Goal: Task Accomplishment & Management: Manage account settings

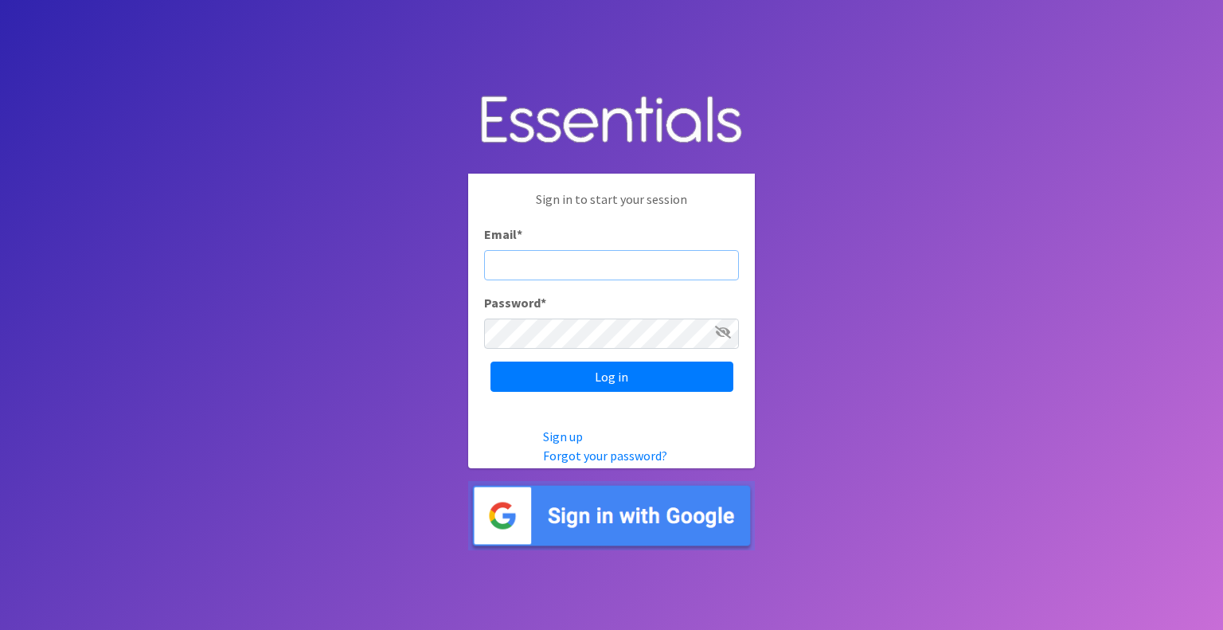
type input "info@diaperbankmn.org"
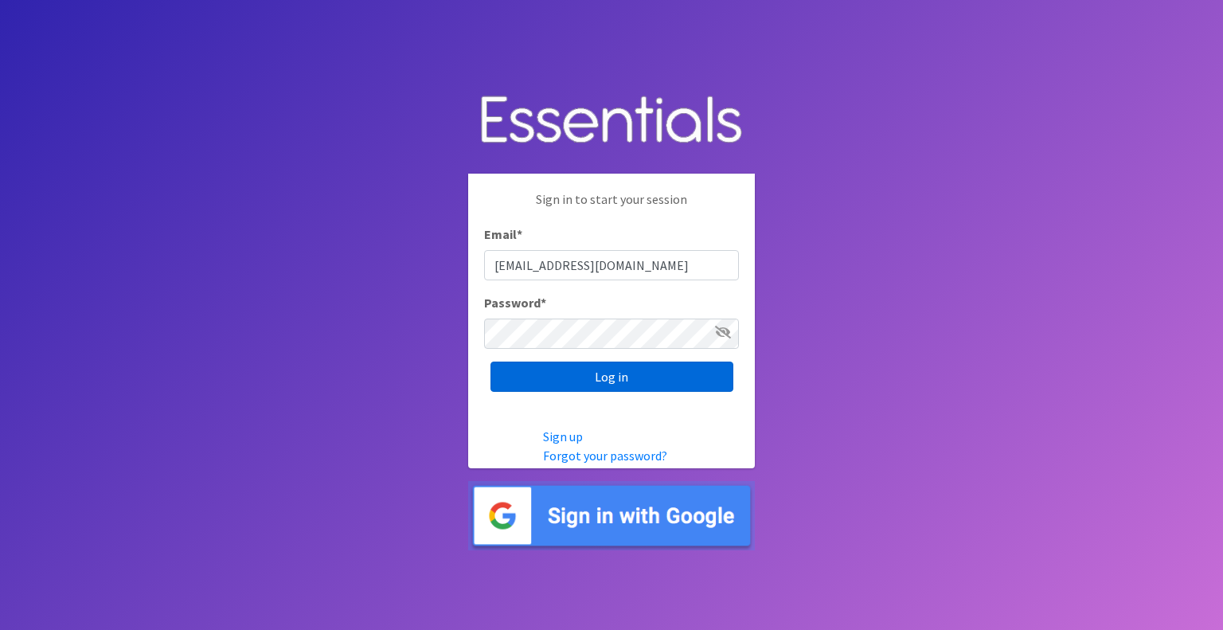
click at [638, 375] on input "Log in" at bounding box center [611, 376] width 243 height 30
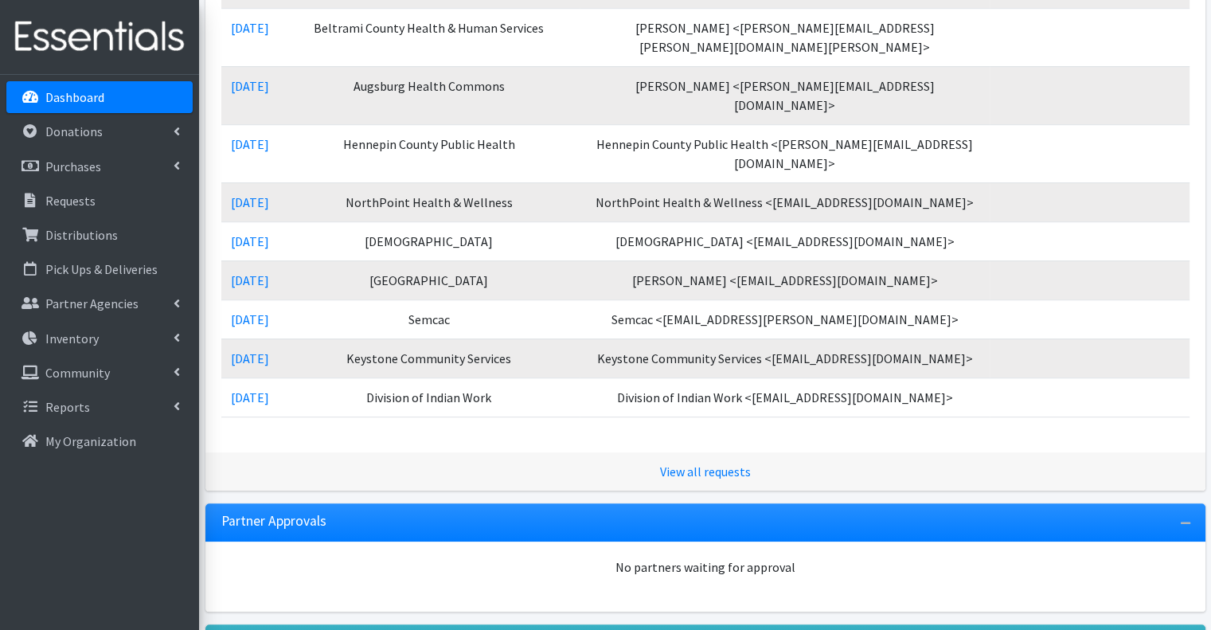
scroll to position [994, 0]
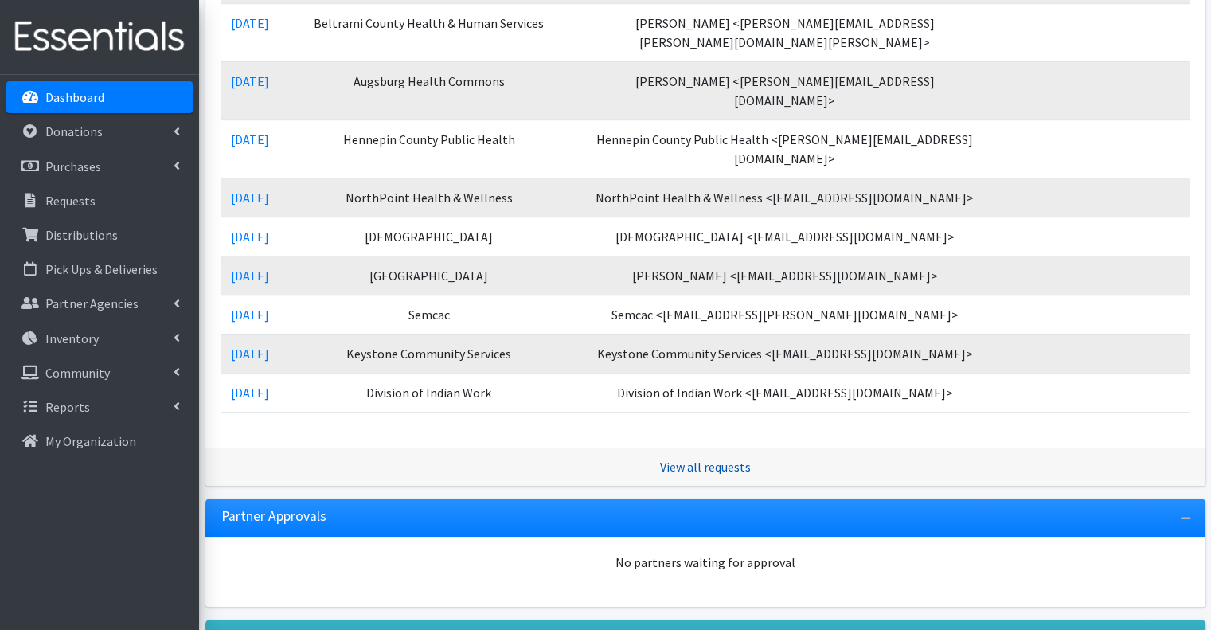
click at [717, 459] on link "View all requests" at bounding box center [705, 467] width 91 height 16
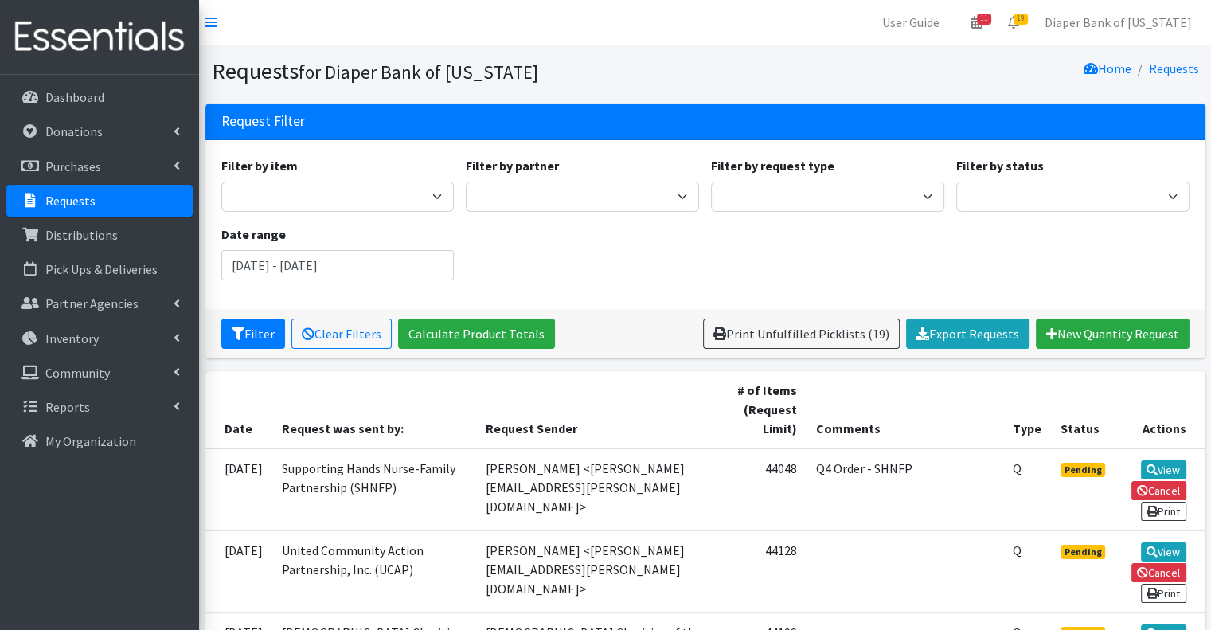
scroll to position [334, 0]
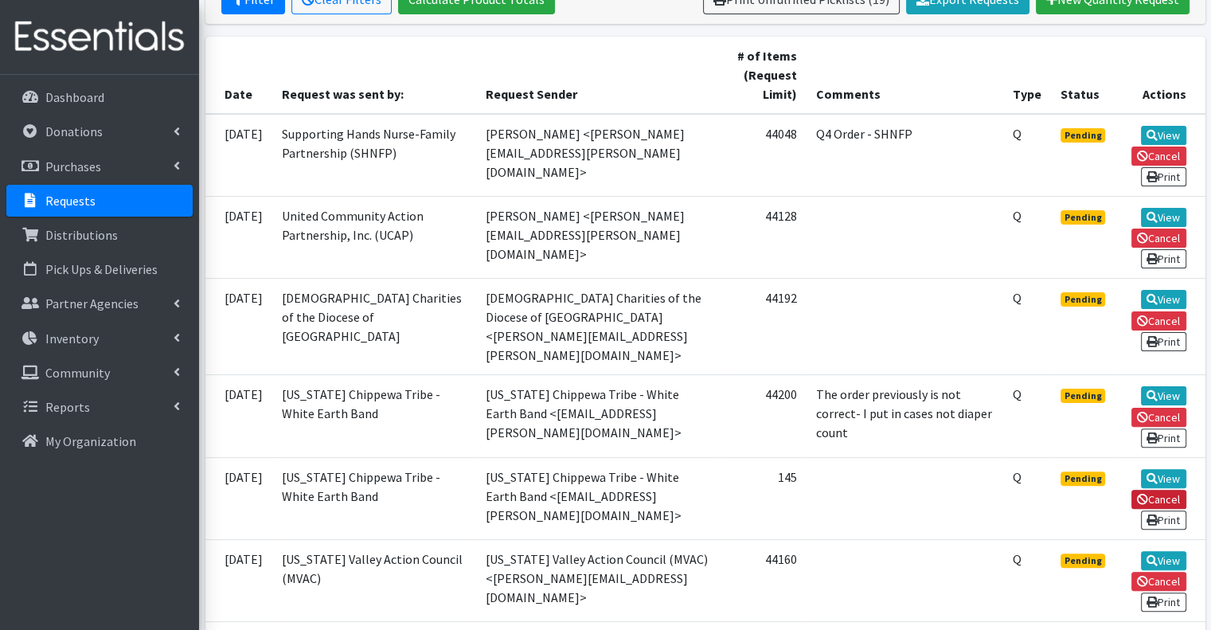
click at [1171, 490] on link "Cancel" at bounding box center [1158, 499] width 55 height 19
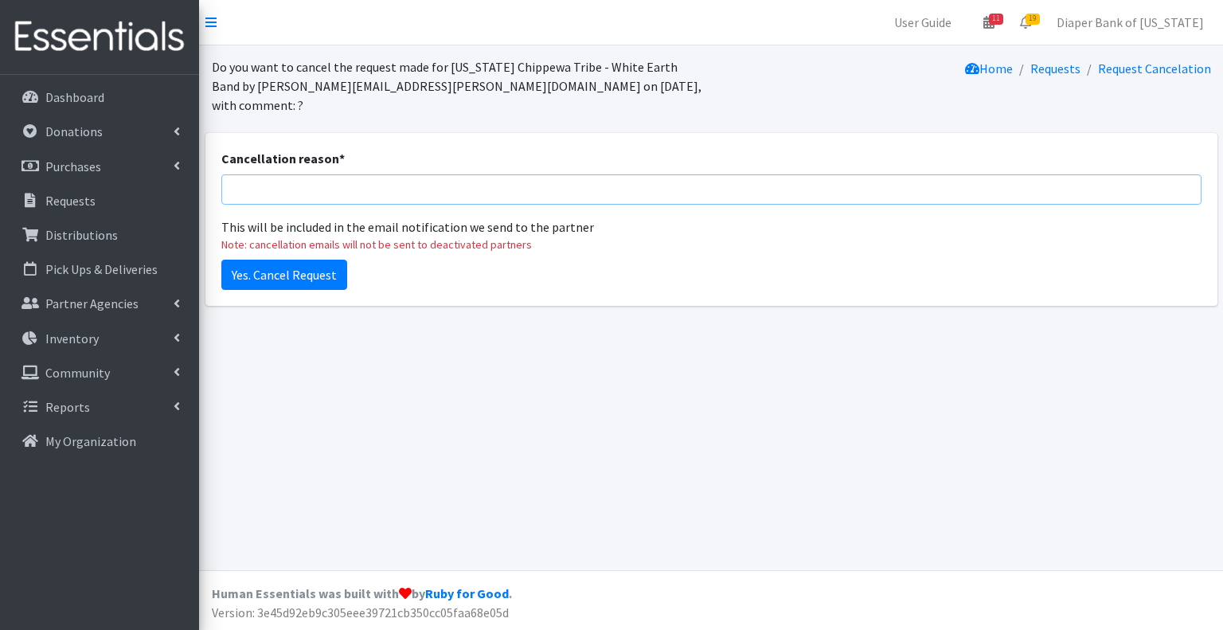
click at [249, 178] on input "Cancellation reason *" at bounding box center [711, 189] width 980 height 30
type input "Corrected request submitted subsequently."
click at [309, 264] on input "Yes. Cancel Request" at bounding box center [284, 275] width 126 height 30
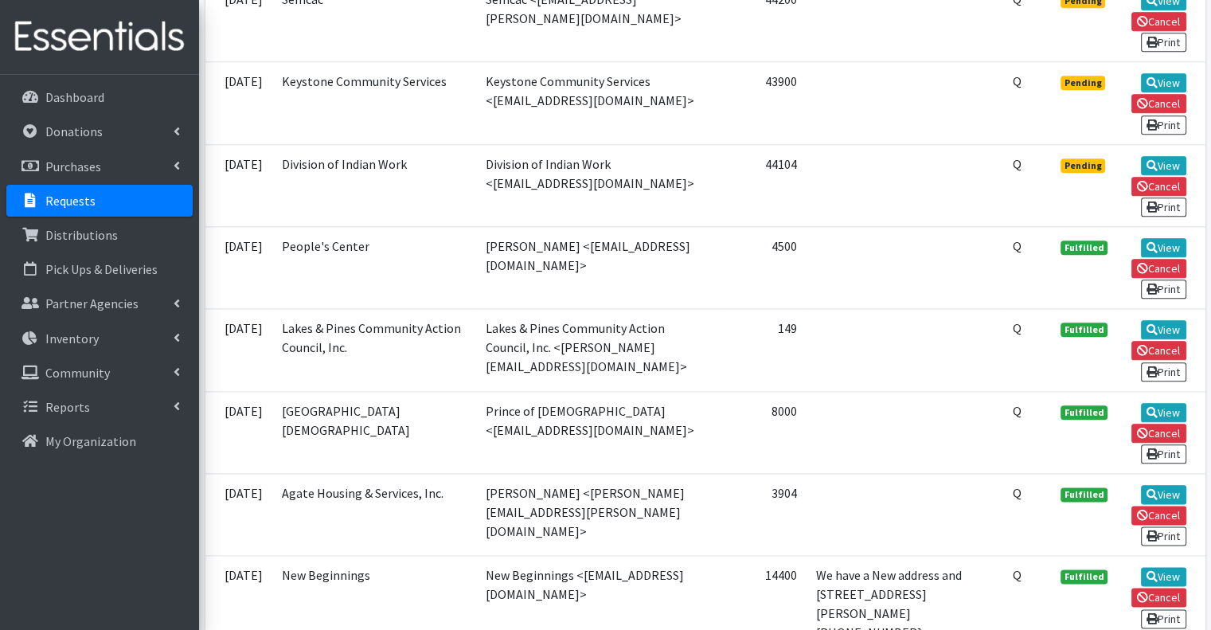
scroll to position [1783, 0]
click at [1165, 341] on link "Cancel" at bounding box center [1158, 350] width 55 height 19
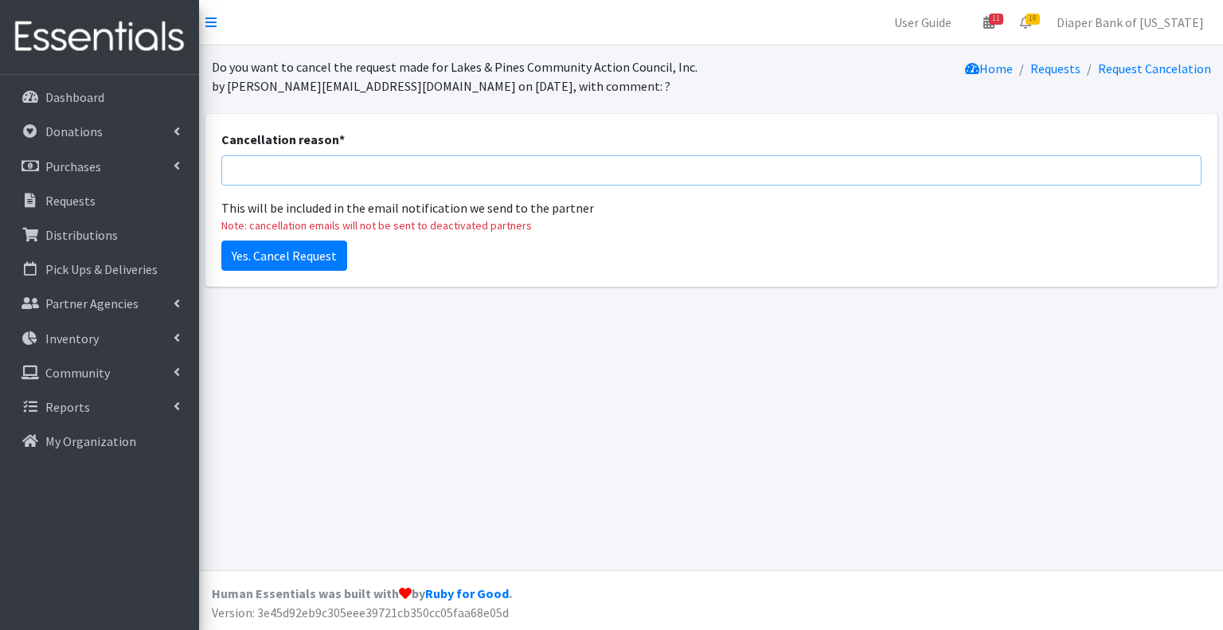
click at [287, 161] on input "Cancellation reason *" at bounding box center [711, 170] width 980 height 30
type input "Please enter the diaper and wipe quantites - not the case quantities. They can …"
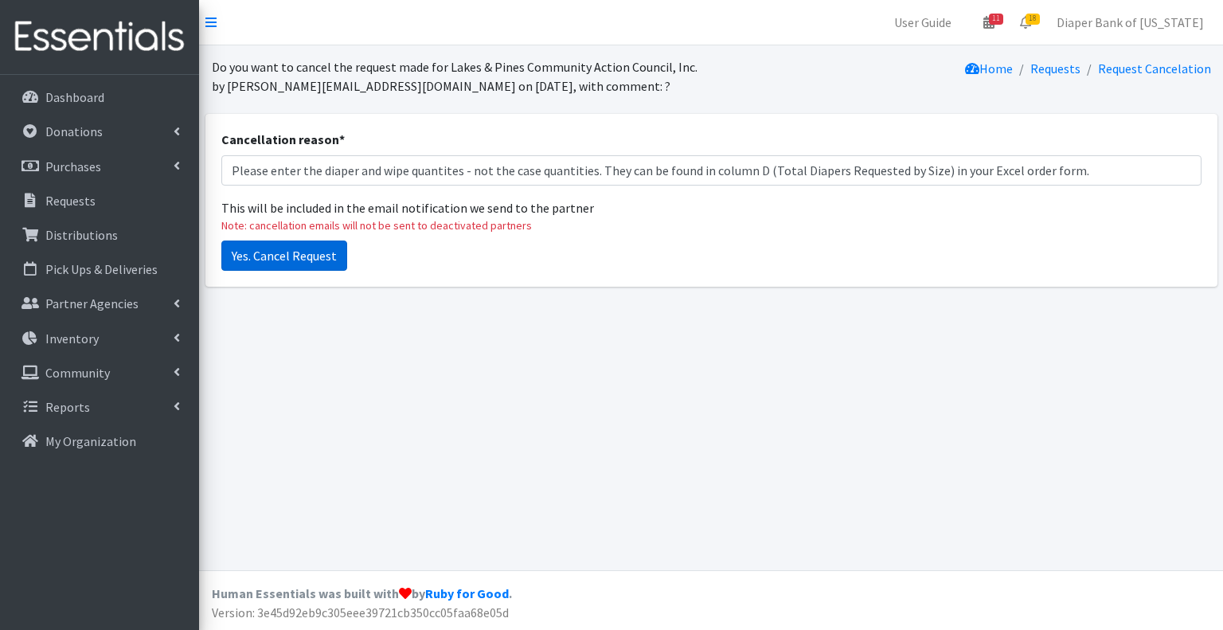
click at [293, 256] on input "Yes. Cancel Request" at bounding box center [284, 255] width 126 height 30
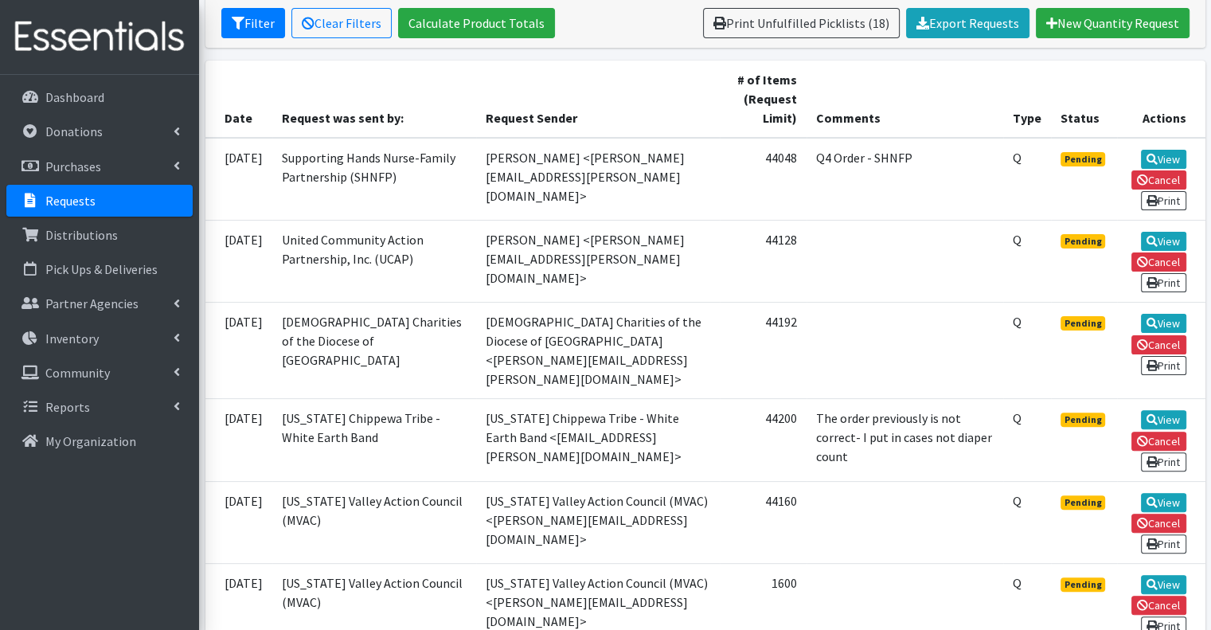
scroll to position [366, 0]
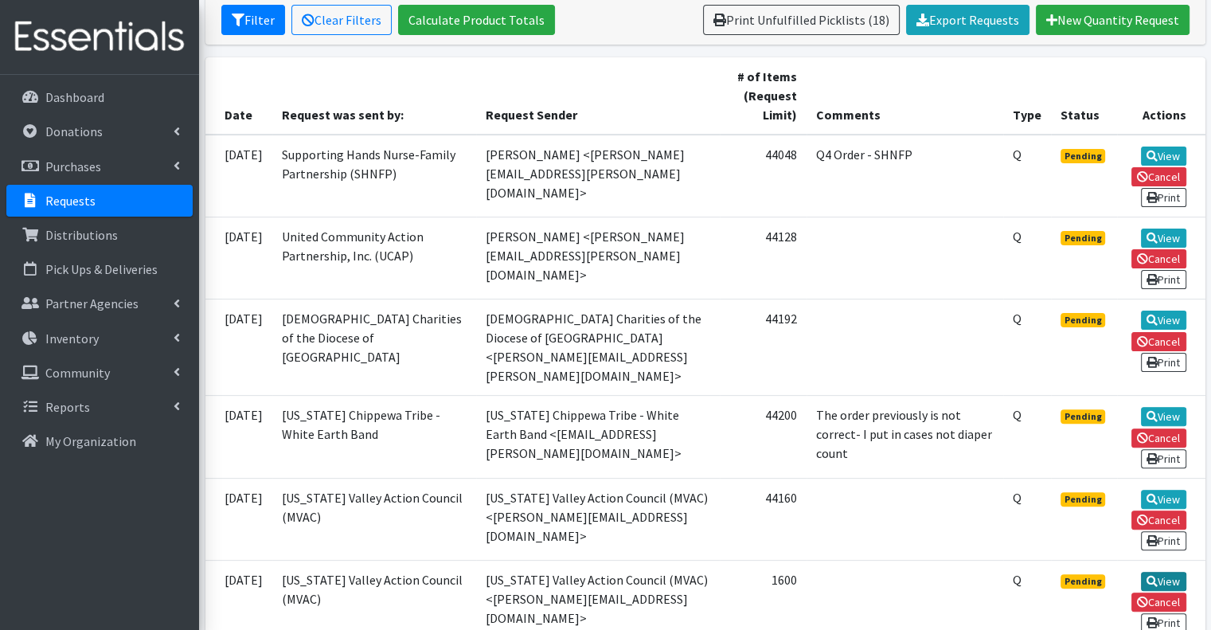
click at [1167, 572] on link "View" at bounding box center [1163, 581] width 45 height 19
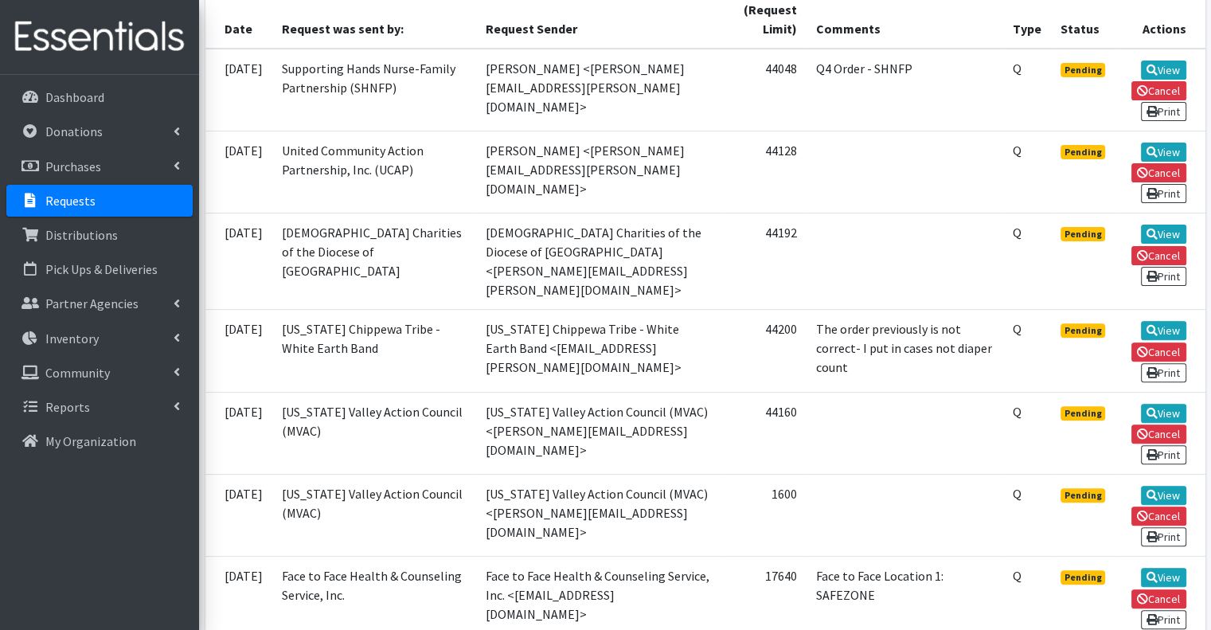
scroll to position [455, 0]
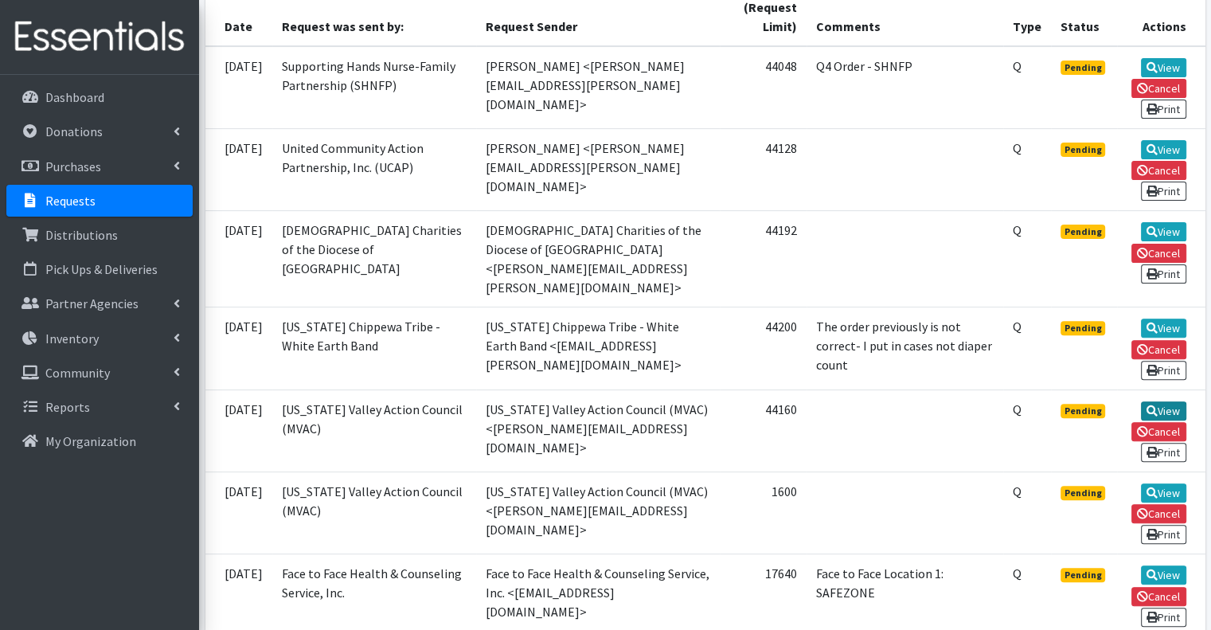
click at [1162, 401] on link "View" at bounding box center [1163, 410] width 45 height 19
click at [1164, 504] on link "Cancel" at bounding box center [1158, 513] width 55 height 19
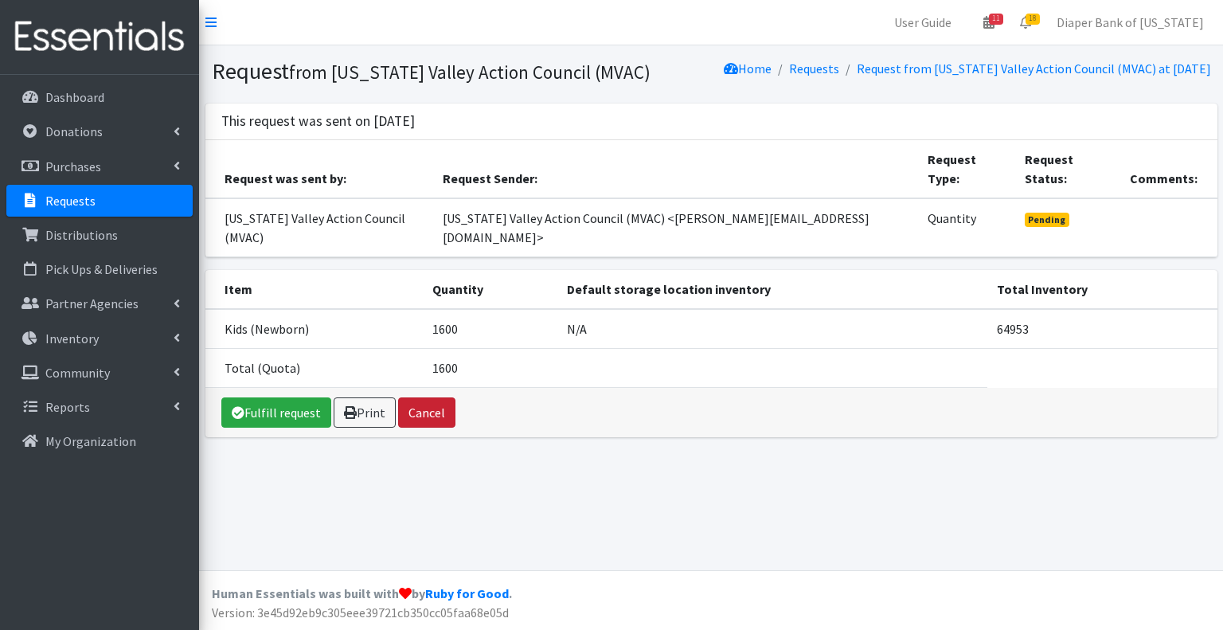
click at [433, 397] on button "Cancel" at bounding box center [426, 412] width 57 height 30
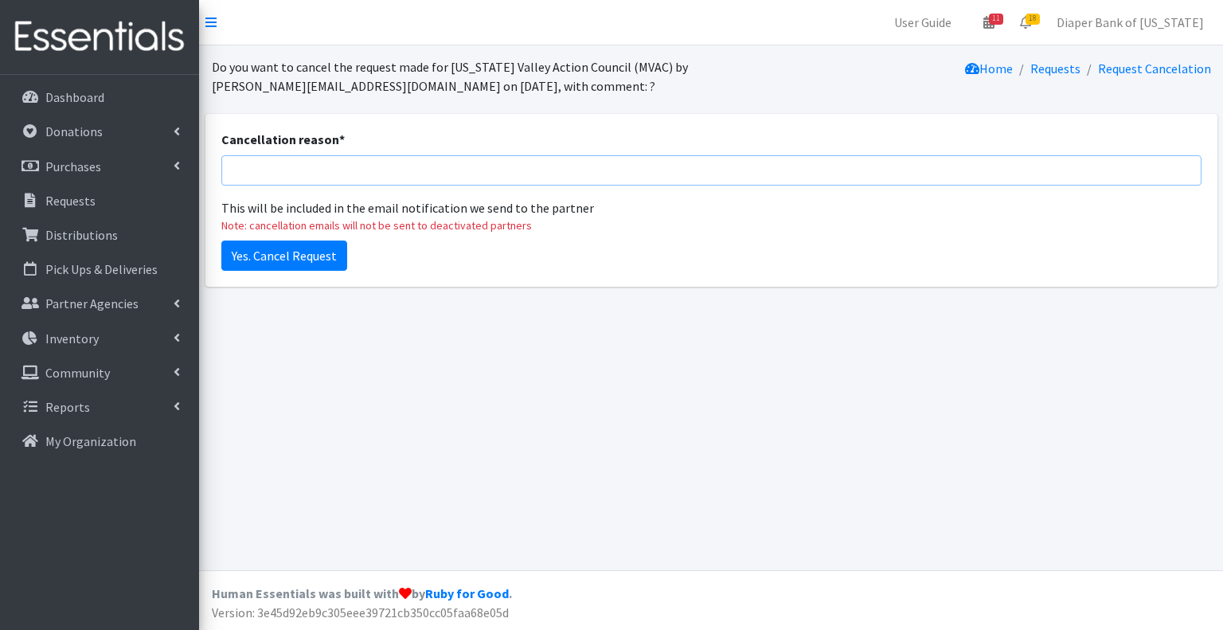
click at [311, 174] on input "Cancellation reason *" at bounding box center [711, 170] width 980 height 30
type input "Corrected request submitted subsequently."
click at [298, 262] on input "Yes. Cancel Request" at bounding box center [284, 255] width 126 height 30
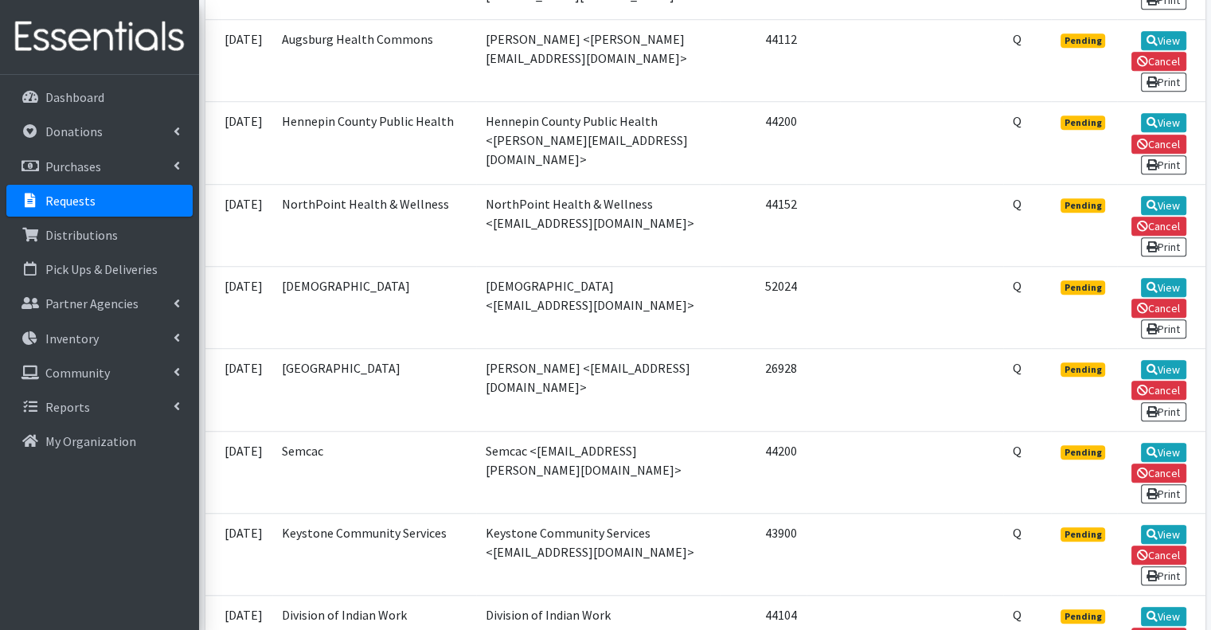
scroll to position [1201, 0]
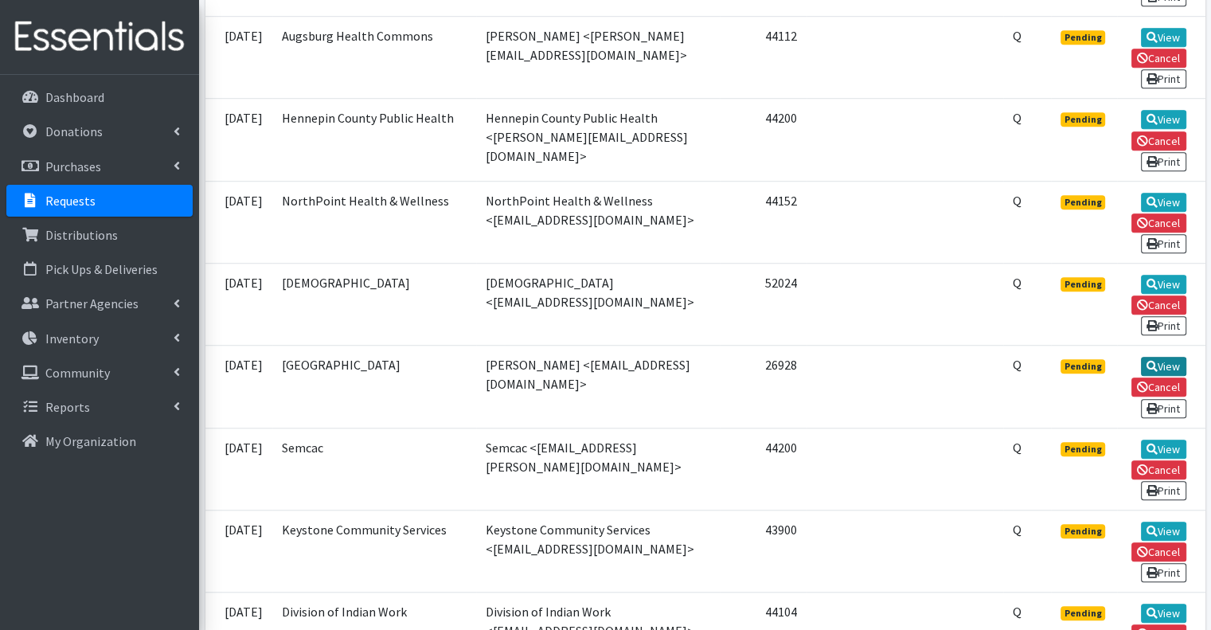
click at [1166, 357] on link "View" at bounding box center [1163, 366] width 45 height 19
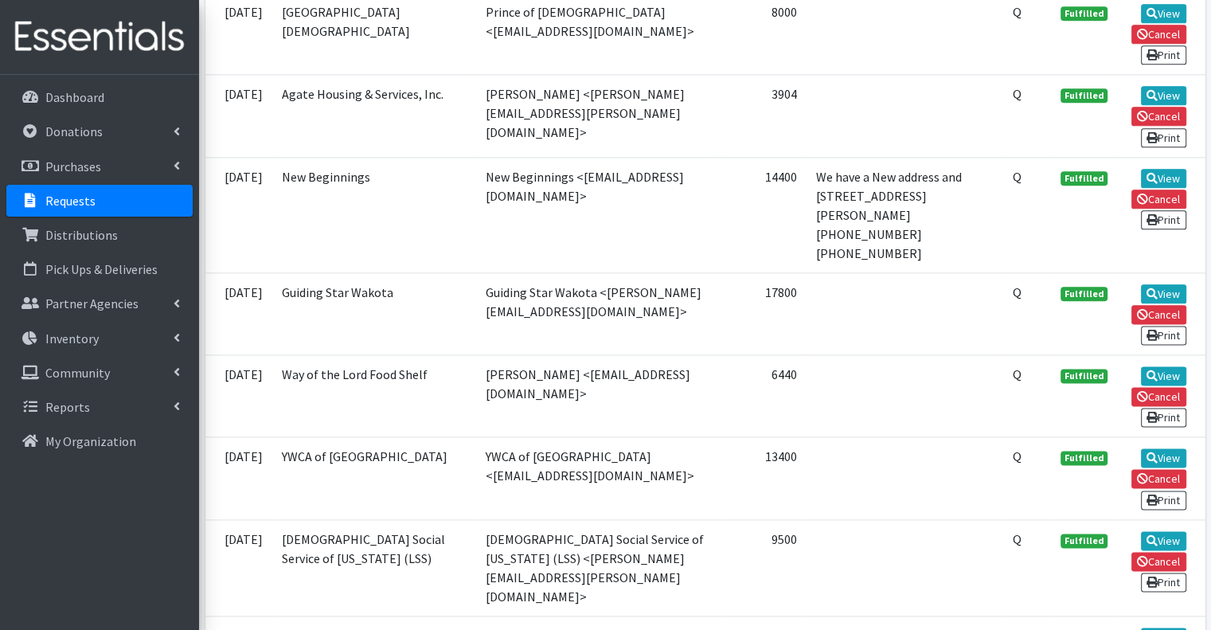
scroll to position [1965, 0]
click at [800, 437] on td "13400" at bounding box center [763, 478] width 87 height 82
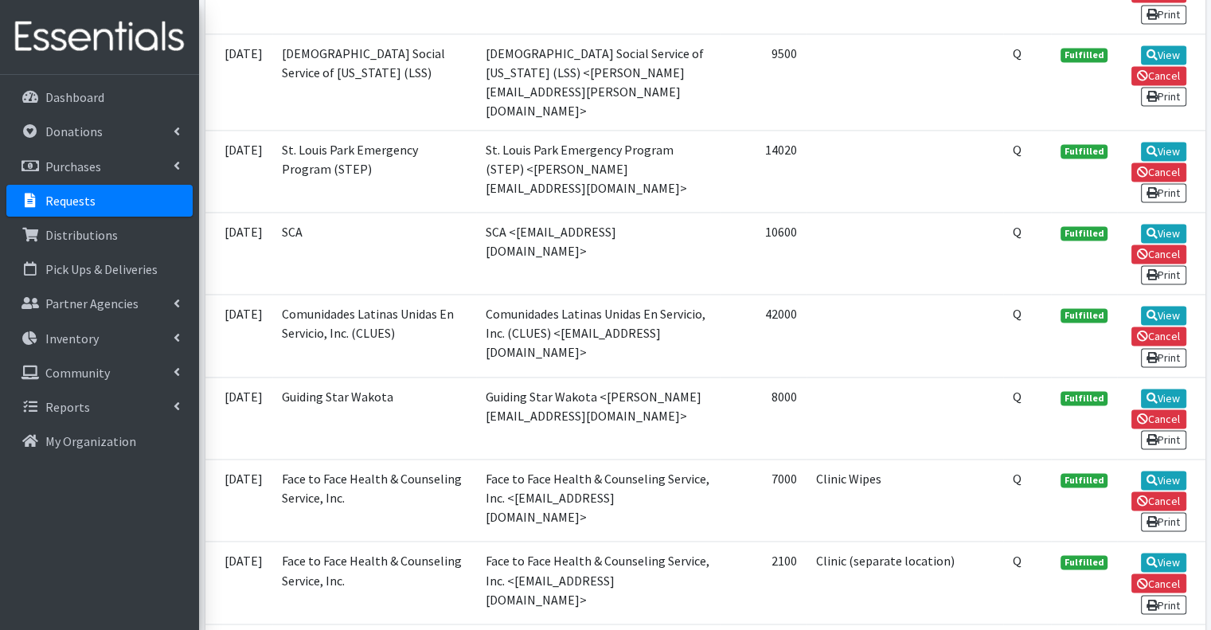
scroll to position [2478, 0]
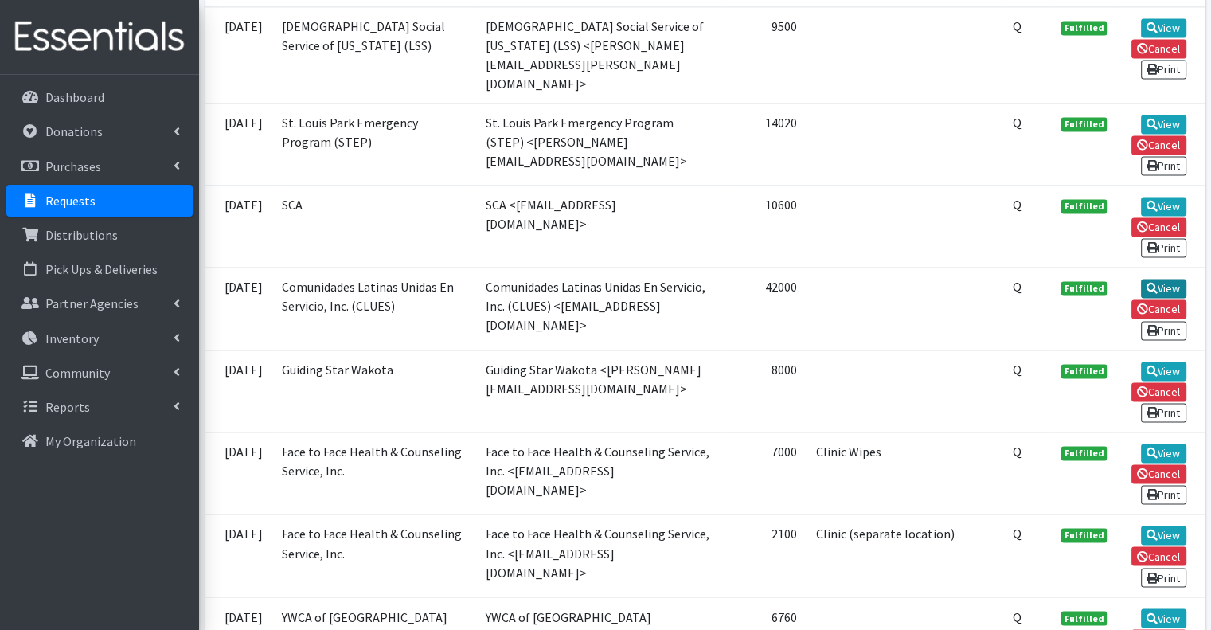
click at [1167, 279] on link "View" at bounding box center [1163, 288] width 45 height 19
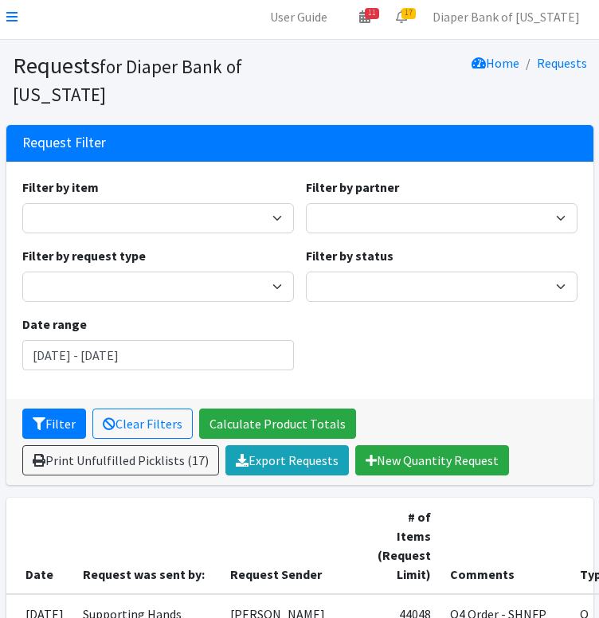
scroll to position [0, 0]
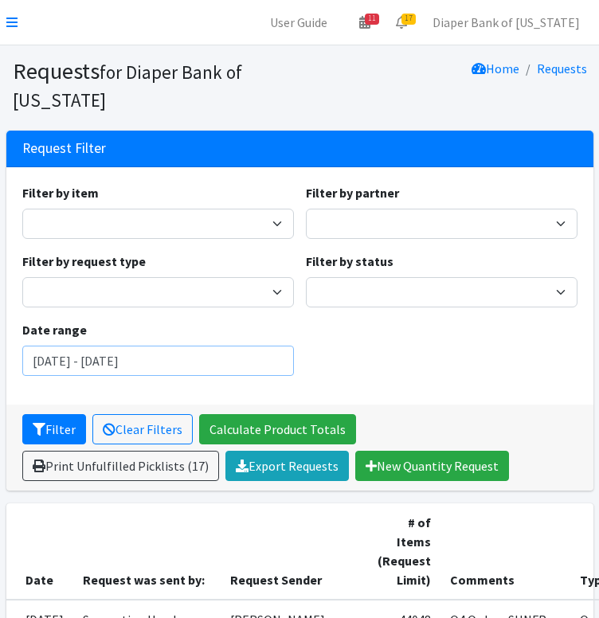
click at [170, 359] on input "[DATE] - [DATE]" at bounding box center [157, 361] width 271 height 30
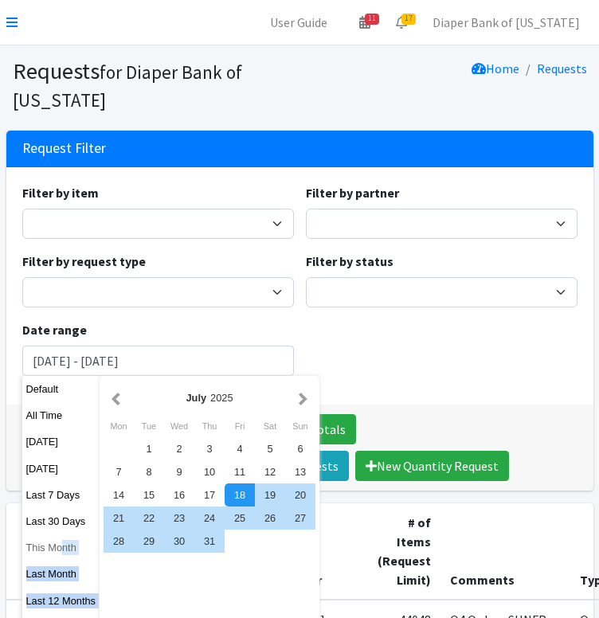
drag, startPoint x: 154, startPoint y: 385, endPoint x: 64, endPoint y: 548, distance: 186.7
click at [64, 548] on div "Default All Time Today Yesterday Last 7 Days Last 30 Days This Month Last Month…" at bounding box center [171, 521] width 298 height 291
click at [64, 548] on button "This Month" at bounding box center [61, 547] width 78 height 23
type input "September 1, 2025 - September 30, 2025"
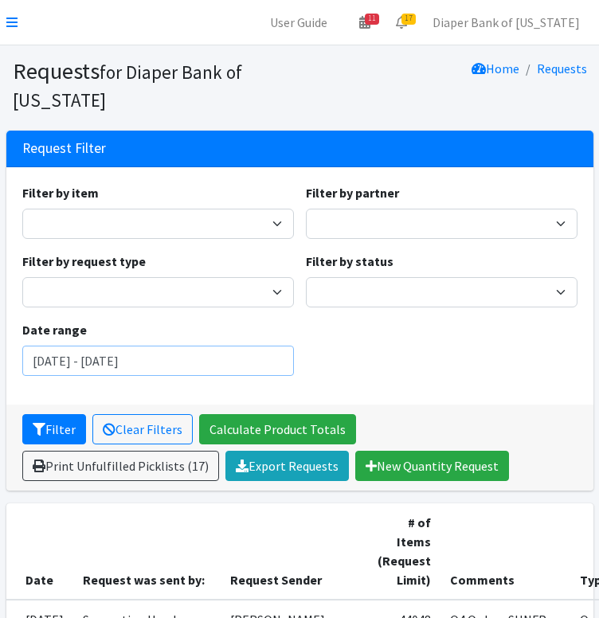
click at [275, 365] on input "September 1, 2025 - September 30, 2025" at bounding box center [157, 361] width 271 height 30
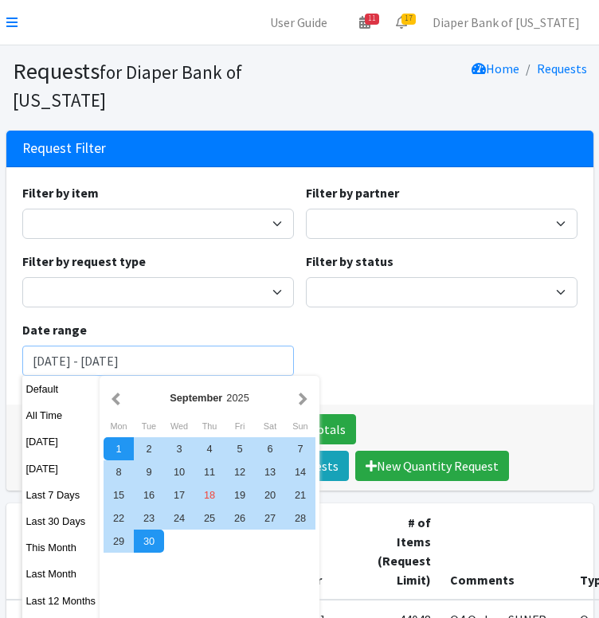
click at [22, 414] on button "Filter" at bounding box center [54, 429] width 64 height 30
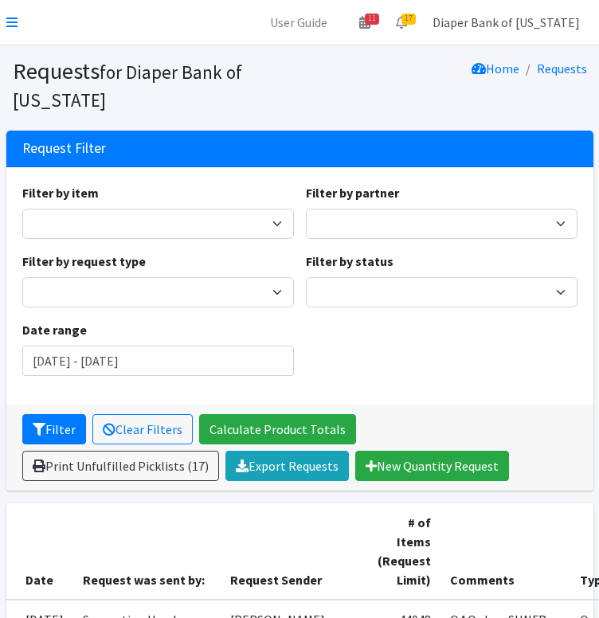
click at [548, 25] on link "Diaper Bank of [US_STATE]" at bounding box center [506, 22] width 173 height 32
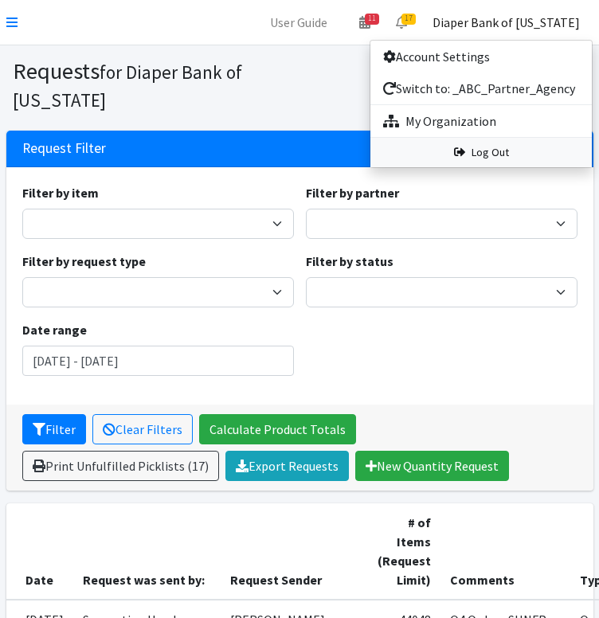
click at [524, 154] on link "Log Out" at bounding box center [480, 152] width 221 height 29
